Goal: Browse casually

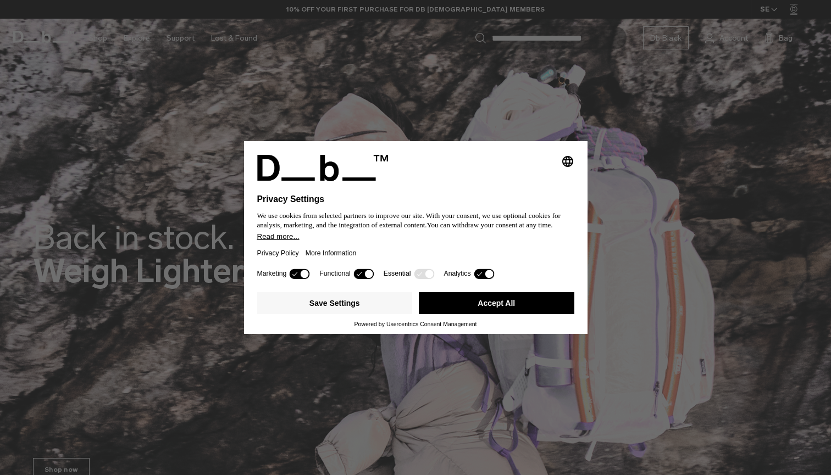
click at [373, 278] on icon at bounding box center [369, 274] width 8 height 8
click at [304, 278] on icon at bounding box center [304, 274] width 8 height 8
click at [460, 277] on label "Analytics" at bounding box center [457, 274] width 27 height 8
click at [489, 279] on icon at bounding box center [483, 274] width 20 height 10
click at [491, 306] on button "Accept All" at bounding box center [496, 303] width 155 height 22
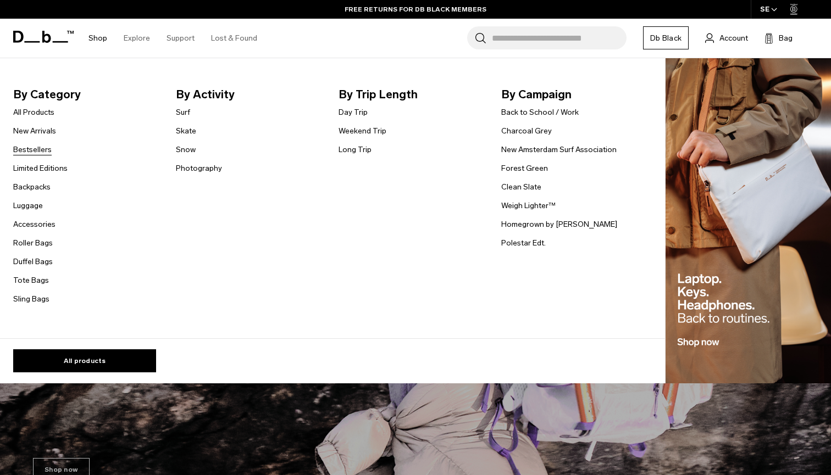
click at [40, 147] on link "Bestsellers" at bounding box center [32, 150] width 38 height 12
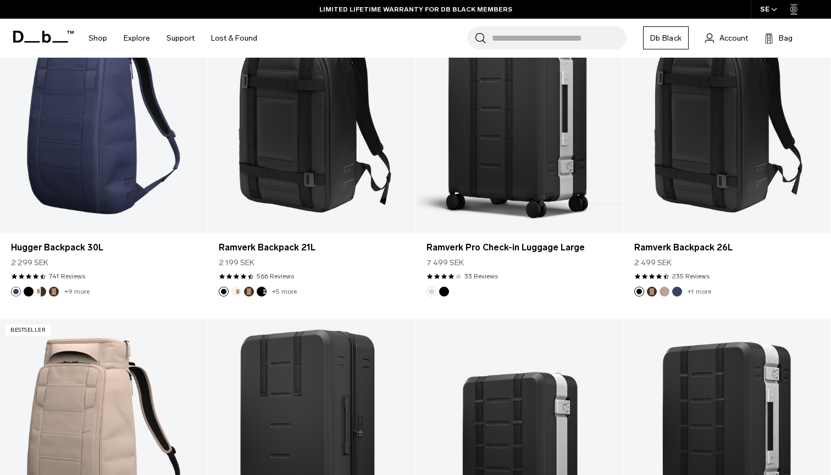
scroll to position [528, 0]
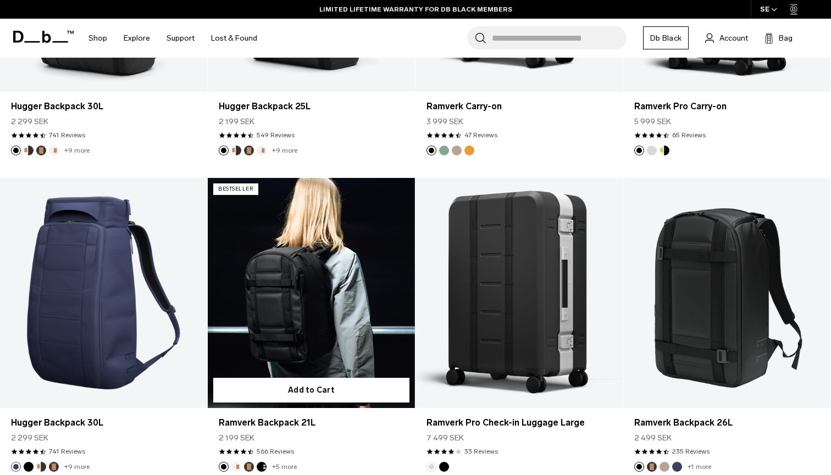
click at [310, 233] on link "Ramverk Backpack 21L" at bounding box center [311, 293] width 207 height 230
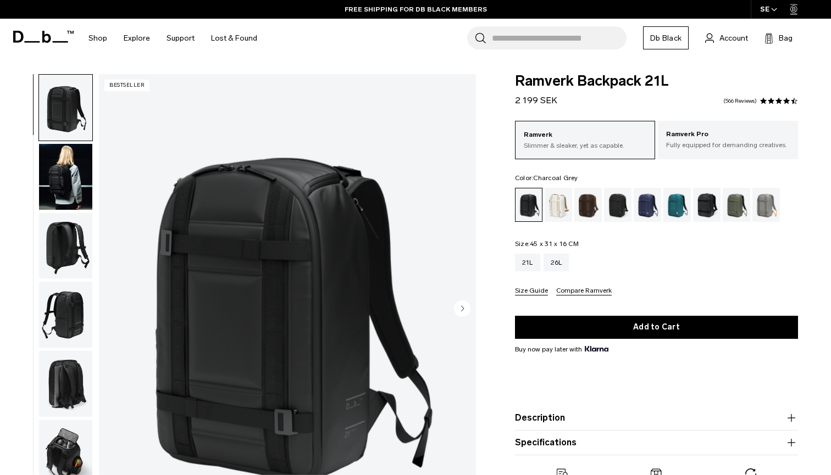
click at [617, 205] on div "Charcoal Grey" at bounding box center [618, 205] width 28 height 34
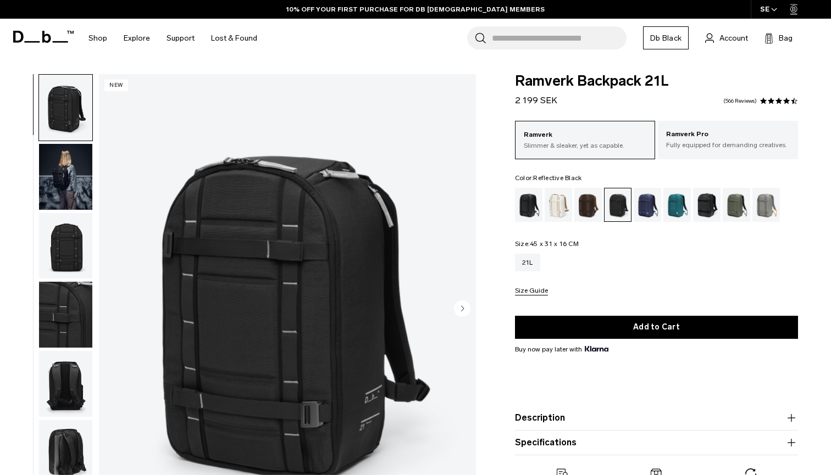
click at [707, 200] on div "Reflective Black" at bounding box center [707, 205] width 28 height 34
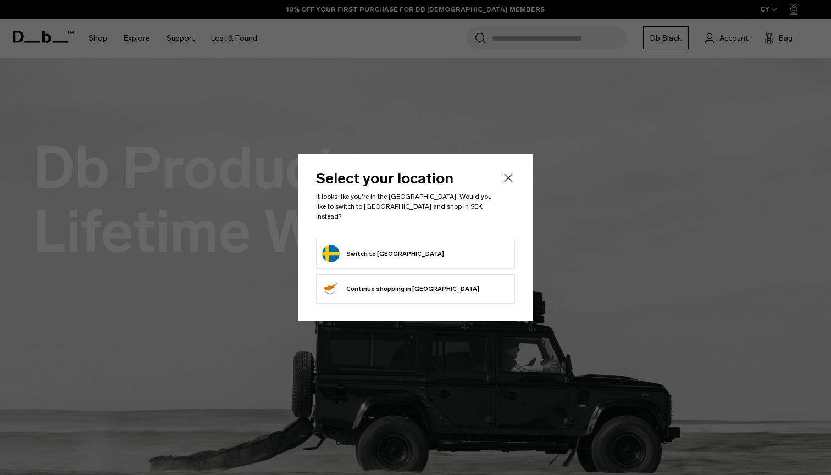
click at [421, 259] on li "Switch to Sweden" at bounding box center [415, 254] width 199 height 30
click at [379, 247] on button "Switch to Sweden" at bounding box center [383, 254] width 122 height 18
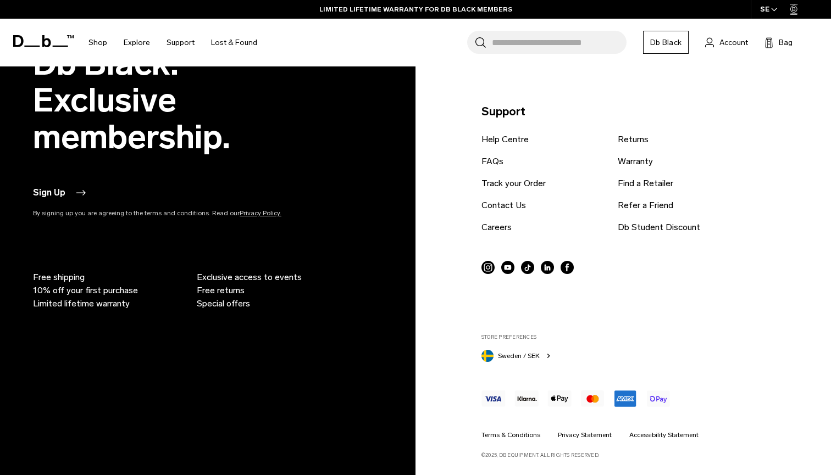
scroll to position [1641, 0]
